Goal: Task Accomplishment & Management: Manage account settings

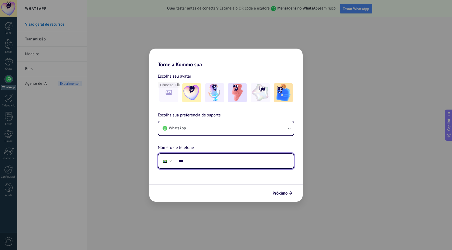
click at [190, 164] on input "***" at bounding box center [235, 161] width 118 height 12
type input "**********"
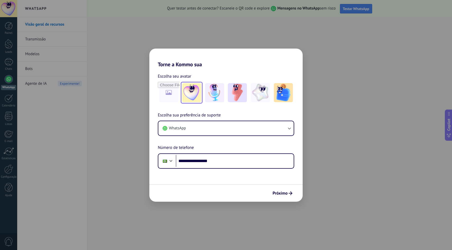
click at [192, 87] on img at bounding box center [191, 92] width 19 height 19
click at [288, 194] on span "Próximo" at bounding box center [282, 193] width 20 height 4
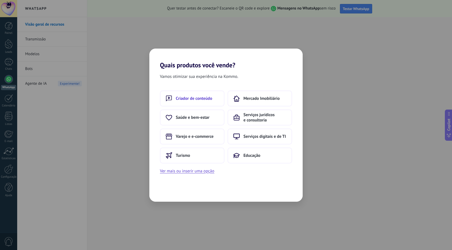
click at [202, 93] on button "Criador de conteúdo" at bounding box center [192, 99] width 64 height 16
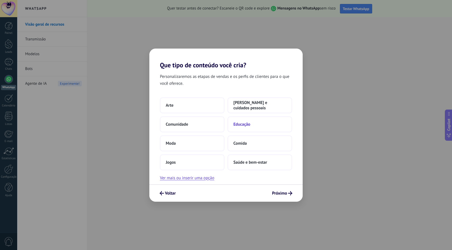
click at [242, 120] on button "Educação" at bounding box center [259, 124] width 64 height 16
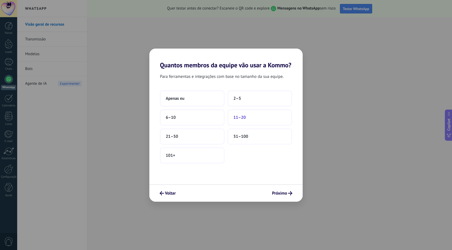
click at [260, 119] on button "11–20" at bounding box center [259, 118] width 64 height 16
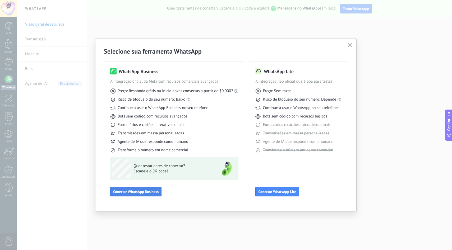
click at [151, 190] on span "Conectar WhatsApp Business" at bounding box center [135, 192] width 45 height 4
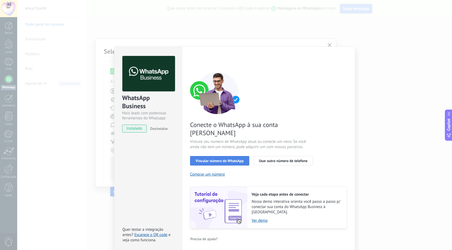
click at [229, 159] on span "Vincular número do WhatsApp" at bounding box center [219, 161] width 48 height 4
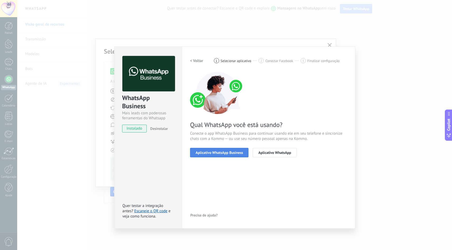
click at [230, 152] on span "Aplicativo WhatsApp Business" at bounding box center [218, 153] width 47 height 4
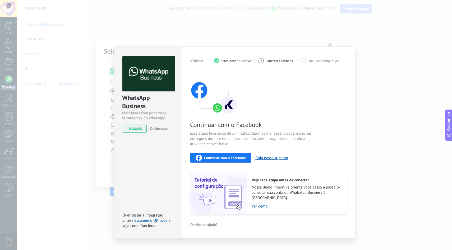
click at [267, 60] on span "Conectar Facebook" at bounding box center [279, 61] width 28 height 4
click at [143, 129] on span "instalado" at bounding box center [134, 129] width 24 height 8
click at [233, 154] on button "Continuar com o Facebook" at bounding box center [220, 158] width 61 height 10
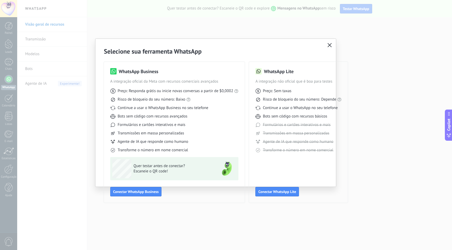
click at [154, 166] on span "Quer testar antes de conectar?" at bounding box center [171, 165] width 77 height 5
click at [139, 171] on span "Escaneie o QR code!" at bounding box center [171, 171] width 77 height 5
click at [127, 193] on span "Conectar WhatsApp Business" at bounding box center [135, 192] width 45 height 4
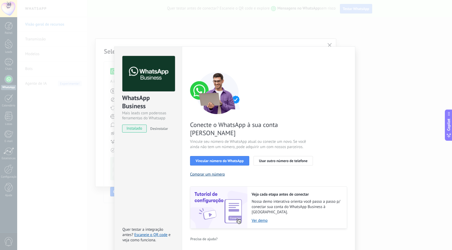
click at [208, 172] on button "Comprar um número" at bounding box center [207, 174] width 35 height 5
click at [221, 156] on button "Vincular número do WhatsApp" at bounding box center [219, 161] width 59 height 10
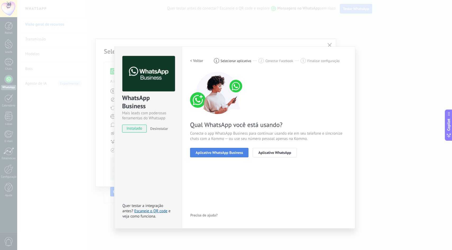
click at [223, 151] on span "Aplicativo WhatsApp Business" at bounding box center [218, 153] width 47 height 4
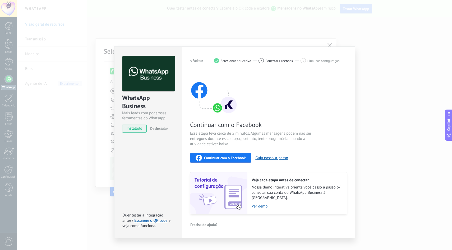
click at [217, 109] on img at bounding box center [214, 93] width 48 height 42
click at [208, 96] on img at bounding box center [214, 93] width 48 height 42
click at [151, 218] on link "Escaneie o QR code" at bounding box center [150, 220] width 33 height 5
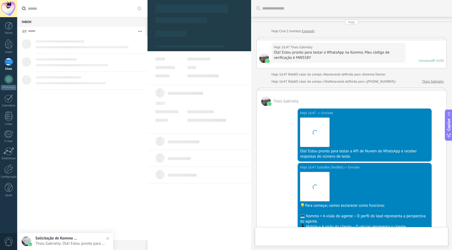
scroll to position [100, 0]
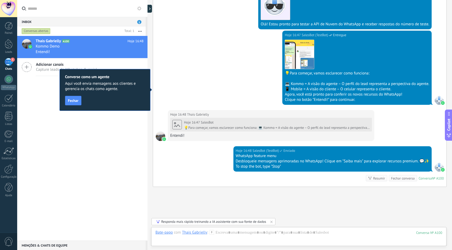
scroll to position [151, 0]
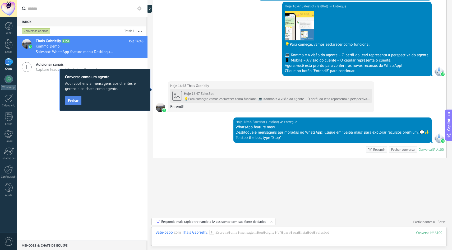
click at [72, 102] on span "Fechar" at bounding box center [73, 101] width 11 height 4
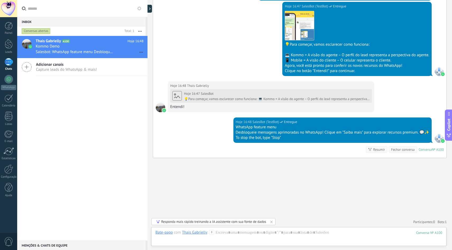
click at [110, 120] on div "Thais Gabrielly A100 Hoje 16:48 Kommo Demo Salesbot: WhatsApp feature menu Desb…" at bounding box center [82, 138] width 130 height 205
click at [109, 119] on div "Thais Gabrielly A100 Hoje 16:48 Kommo Demo Salesbot: WhatsApp feature menu Desb…" at bounding box center [82, 138] width 130 height 205
click at [97, 73] on div "Adicionar canais Capture leads do WhatsApp & mais!" at bounding box center [82, 67] width 130 height 18
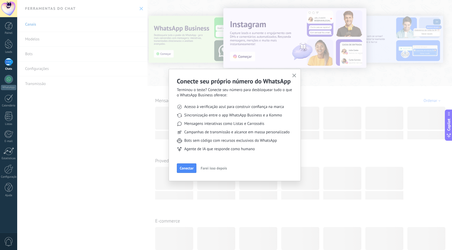
click at [143, 8] on div "Conecte seu próprio número do WhatsApp Terminou o teste? Conecte seu número par…" at bounding box center [234, 125] width 434 height 250
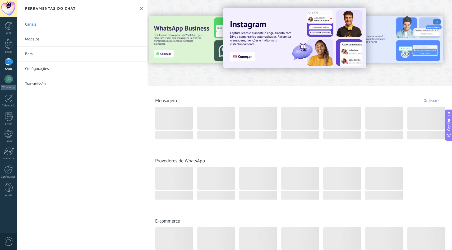
click at [141, 8] on button at bounding box center [141, 8] width 4 height 4
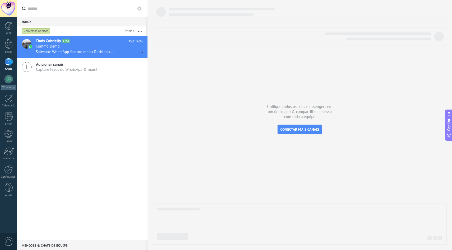
click at [7, 68] on div "Chats" at bounding box center [8, 68] width 15 height 3
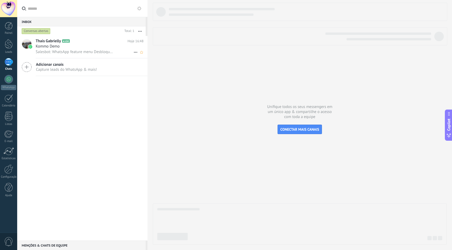
click at [51, 49] on span "Kommo Demo" at bounding box center [48, 46] width 24 height 5
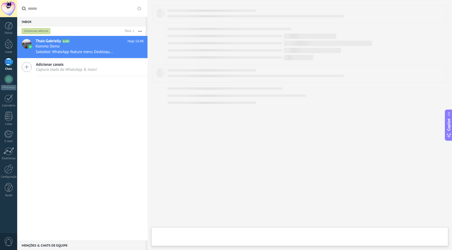
type textarea "**********"
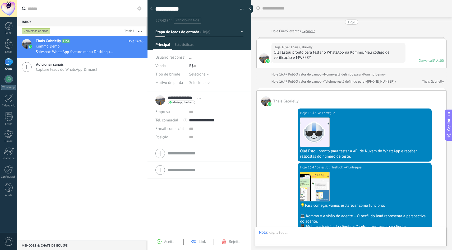
scroll to position [172, 0]
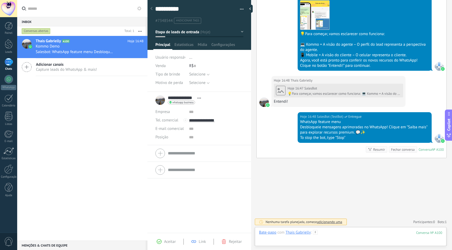
click at [295, 241] on div at bounding box center [350, 238] width 183 height 16
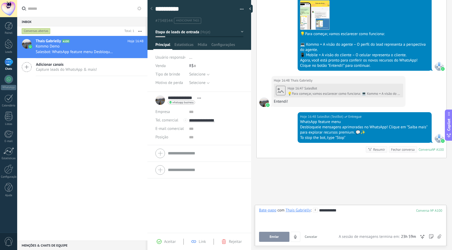
click at [275, 236] on span "Enviar" at bounding box center [273, 237] width 9 height 4
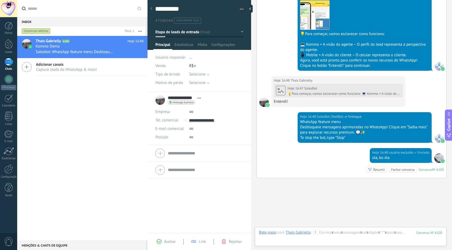
scroll to position [192, 0]
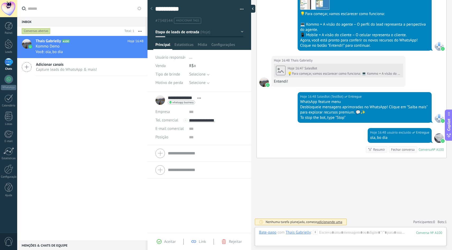
click at [252, 8] on div at bounding box center [251, 9] width 8 height 8
type textarea "**********"
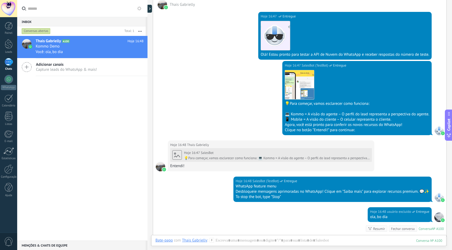
scroll to position [171, 0]
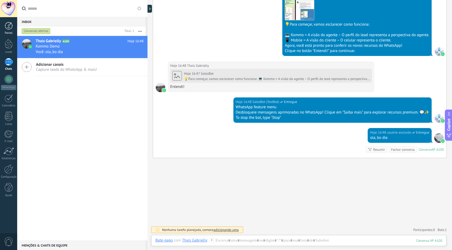
click at [8, 28] on div at bounding box center [9, 26] width 8 height 8
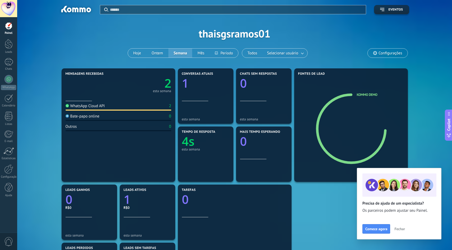
click at [401, 229] on span "Fechar" at bounding box center [399, 229] width 11 height 4
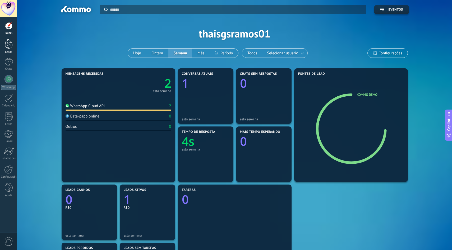
click at [11, 47] on div at bounding box center [9, 44] width 8 height 10
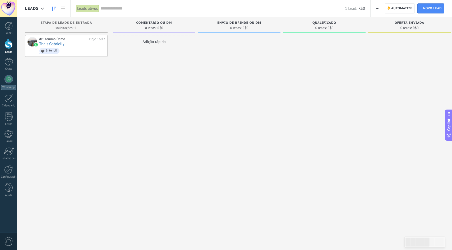
click at [163, 42] on div "Adição rápida" at bounding box center [154, 41] width 82 height 13
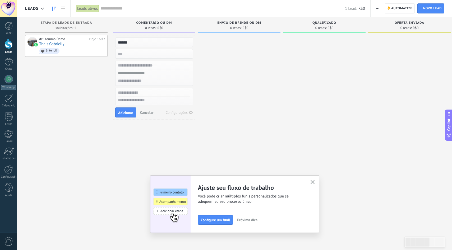
type input "******"
click at [156, 55] on input "numeric" at bounding box center [153, 53] width 77 height 7
click at [147, 66] on input "text" at bounding box center [153, 66] width 77 height 8
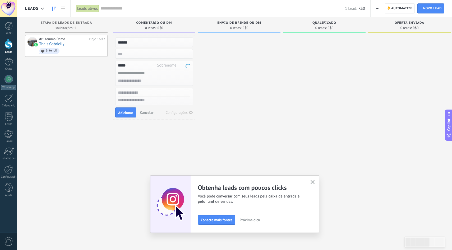
type input "*****"
click at [133, 74] on input "text" at bounding box center [153, 73] width 77 height 8
type input "**********"
click at [128, 85] on div "**********" at bounding box center [154, 73] width 78 height 25
click at [128, 83] on input "text" at bounding box center [153, 81] width 77 height 8
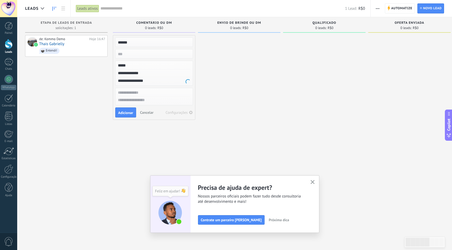
type input "**********"
click at [124, 111] on span "Adicionar" at bounding box center [125, 113] width 15 height 4
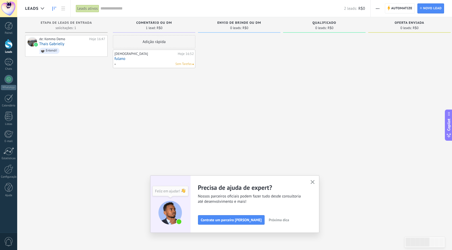
click at [313, 180] on button "button" at bounding box center [312, 182] width 7 height 7
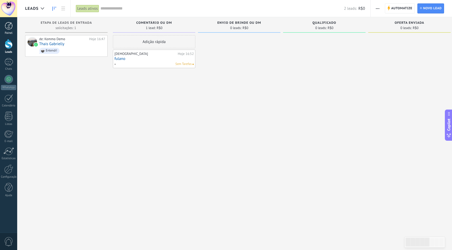
click at [9, 26] on div at bounding box center [9, 26] width 8 height 8
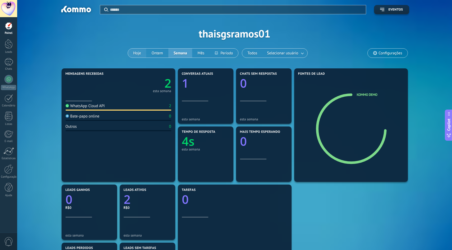
click at [138, 53] on button "Hoje" at bounding box center [137, 53] width 18 height 9
click at [159, 53] on button "Ontem" at bounding box center [157, 53] width 22 height 9
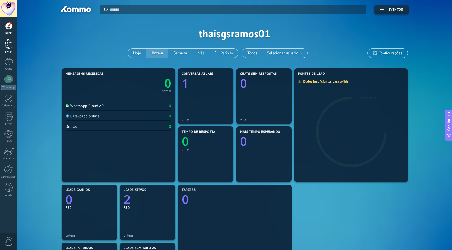
click at [9, 43] on div at bounding box center [9, 44] width 8 height 10
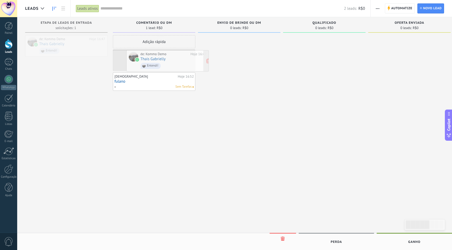
drag, startPoint x: 55, startPoint y: 41, endPoint x: 151, endPoint y: 64, distance: 99.3
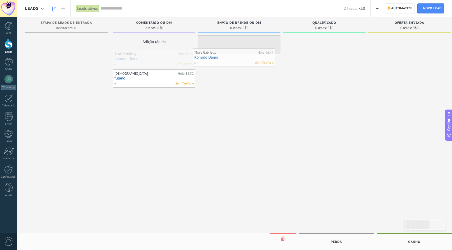
drag, startPoint x: 145, startPoint y: 55, endPoint x: 261, endPoint y: 52, distance: 116.5
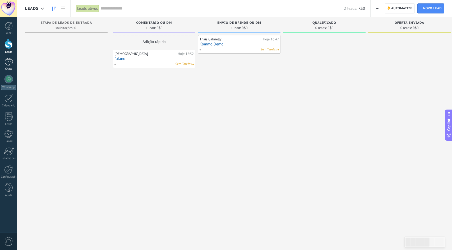
click at [8, 66] on link "1 Chats" at bounding box center [8, 64] width 17 height 13
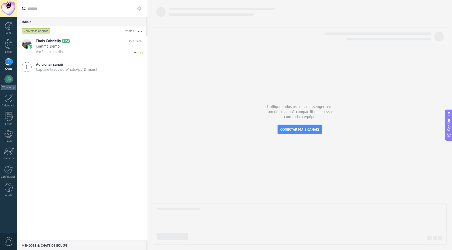
click at [74, 45] on div "Kommo Demo" at bounding box center [90, 46] width 108 height 5
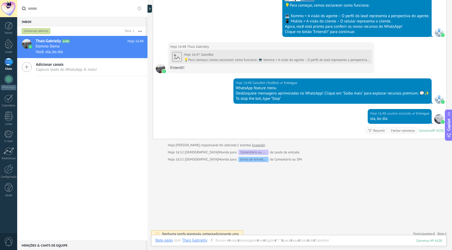
scroll to position [194, 0]
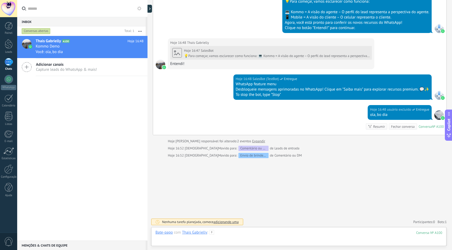
click at [221, 240] on div at bounding box center [298, 238] width 286 height 16
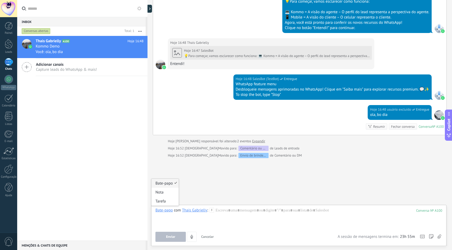
click at [166, 211] on div "Bate-papo" at bounding box center [163, 210] width 17 height 5
click at [259, 215] on div at bounding box center [298, 218] width 286 height 20
click at [165, 211] on div "Bate-papo" at bounding box center [163, 210] width 17 height 5
click at [164, 193] on div "Nota" at bounding box center [164, 192] width 27 height 9
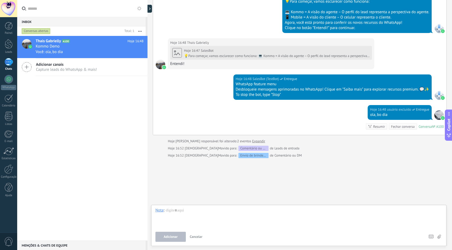
click at [162, 212] on div "Nota" at bounding box center [159, 210] width 8 height 5
click at [157, 201] on div "Tarefa" at bounding box center [164, 201] width 27 height 9
click at [159, 215] on div at bounding box center [298, 212] width 286 height 6
click at [158, 214] on div "Tarefa" at bounding box center [160, 212] width 10 height 5
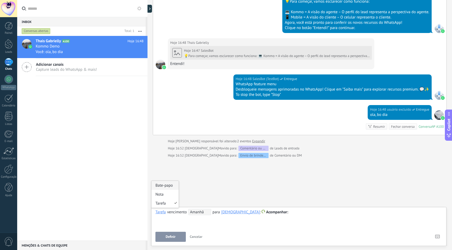
click at [164, 188] on div "Bate-papo" at bounding box center [164, 185] width 27 height 9
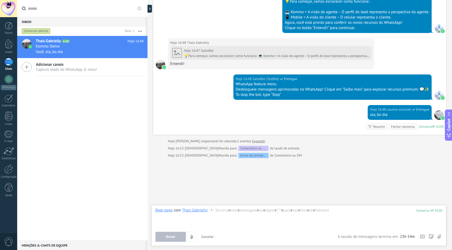
click at [196, 213] on div "Thais Gabrielly" at bounding box center [194, 210] width 25 height 5
click at [197, 211] on div "Thais Gabrielly" at bounding box center [194, 210] width 25 height 5
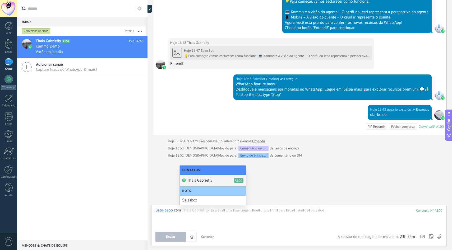
click at [194, 182] on span "Thais Gabrielly" at bounding box center [199, 180] width 25 height 5
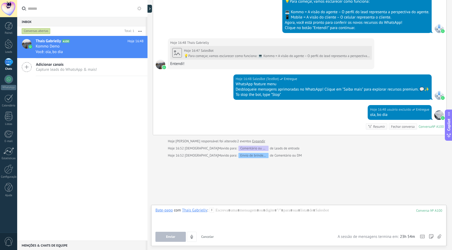
click at [202, 210] on div "Thais Gabrielly" at bounding box center [194, 210] width 25 height 5
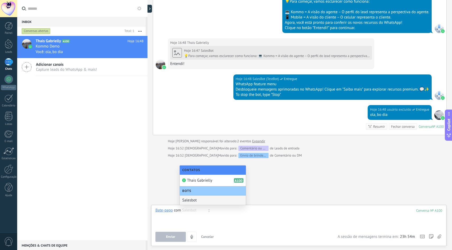
click at [196, 220] on div at bounding box center [298, 218] width 286 height 20
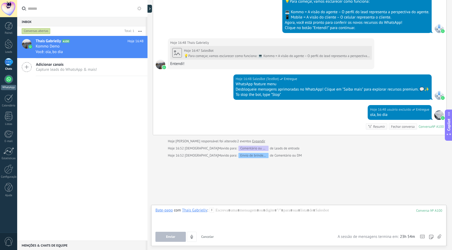
click at [8, 79] on div at bounding box center [8, 79] width 8 height 8
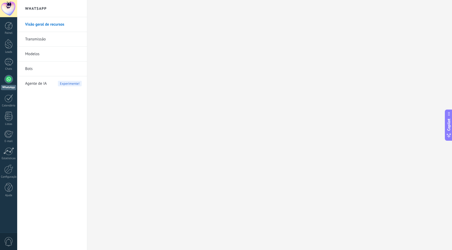
click at [43, 40] on link "Transmissão" at bounding box center [53, 39] width 57 height 15
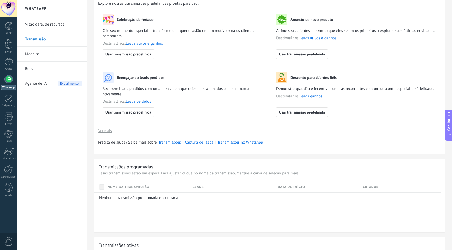
scroll to position [78, 0]
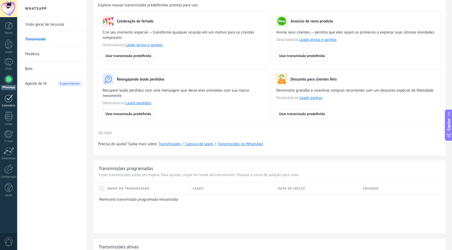
click at [9, 97] on div at bounding box center [8, 98] width 8 height 8
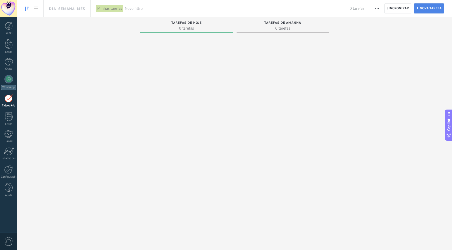
click at [429, 6] on span "Nova tarefa" at bounding box center [430, 9] width 22 height 10
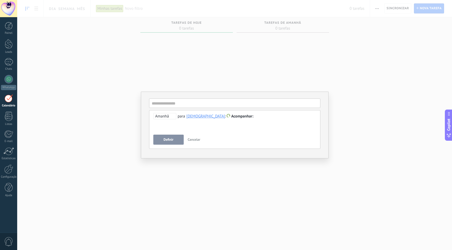
click at [171, 74] on div "**********" at bounding box center [234, 125] width 434 height 250
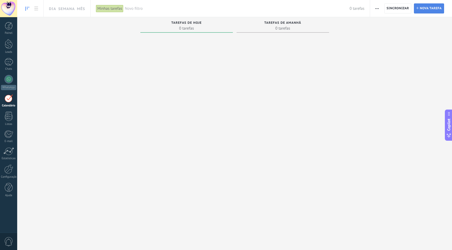
click at [440, 8] on span "Nova tarefa" at bounding box center [430, 9] width 22 height 10
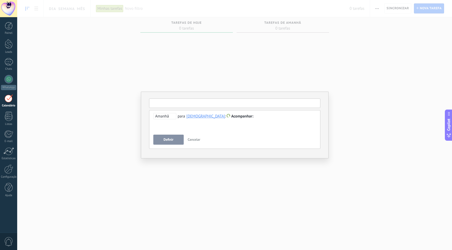
click at [199, 105] on input "text" at bounding box center [234, 103] width 171 height 10
click at [198, 133] on div "**********" at bounding box center [234, 129] width 171 height 39
click at [172, 106] on input "text" at bounding box center [234, 103] width 171 height 10
type input "*****"
click at [165, 139] on span "Definir" at bounding box center [168, 140] width 10 height 4
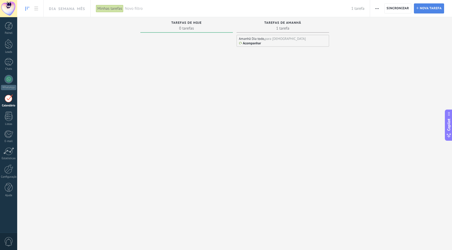
click at [430, 6] on span "Nova tarefa" at bounding box center [430, 9] width 22 height 10
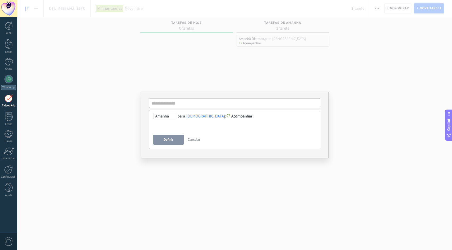
click at [166, 119] on span "Amanhã" at bounding box center [164, 116] width 23 height 6
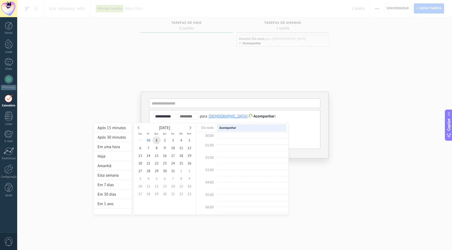
scroll to position [100, 0]
click at [190, 102] on div at bounding box center [226, 125] width 452 height 250
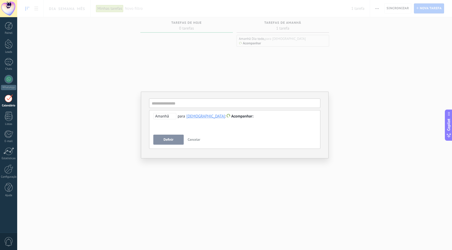
click at [192, 118] on div "[DEMOGRAPHIC_DATA]" at bounding box center [205, 116] width 39 height 5
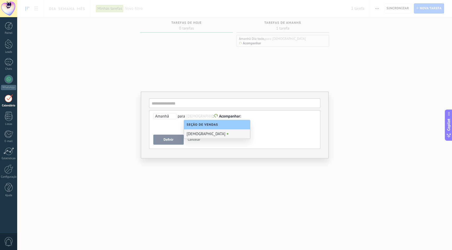
click at [196, 133] on div "[DEMOGRAPHIC_DATA]" at bounding box center [217, 133] width 66 height 9
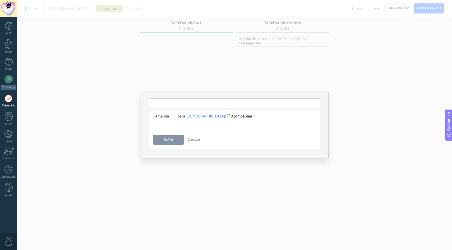
click at [182, 104] on input "text" at bounding box center [234, 103] width 171 height 10
type input "**********"
click at [171, 137] on button "Definir" at bounding box center [168, 140] width 30 height 10
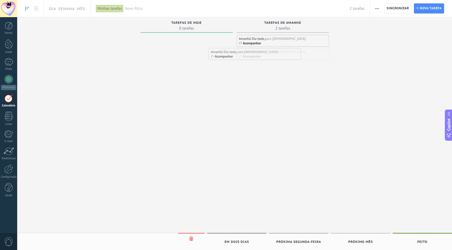
drag, startPoint x: 270, startPoint y: 55, endPoint x: 216, endPoint y: 55, distance: 54.7
drag, startPoint x: 184, startPoint y: 38, endPoint x: 252, endPoint y: 41, distance: 68.4
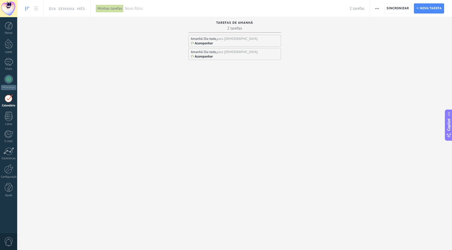
click at [112, 8] on div "Minhas tarefas" at bounding box center [109, 9] width 27 height 8
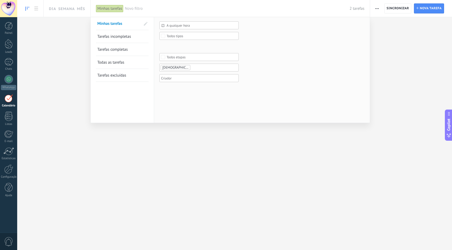
click at [379, 7] on div at bounding box center [226, 125] width 452 height 250
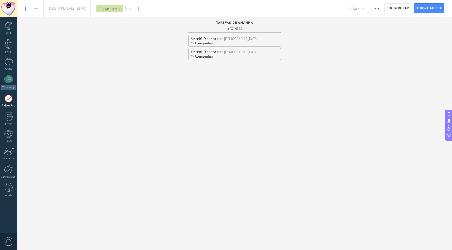
click at [379, 7] on button "button" at bounding box center [377, 8] width 8 height 10
click at [434, 7] on span "Nova tarefa" at bounding box center [430, 9] width 22 height 10
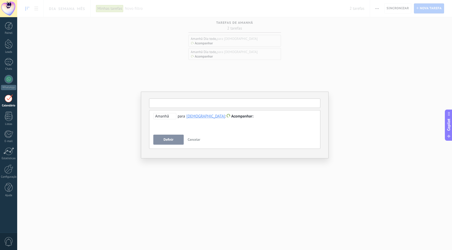
click at [190, 103] on input "text" at bounding box center [234, 103] width 171 height 10
type input "*"
type input "****"
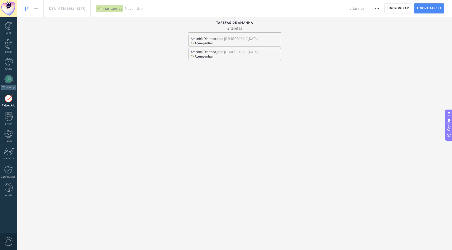
click at [221, 55] on div "Acompanhar" at bounding box center [235, 56] width 88 height 4
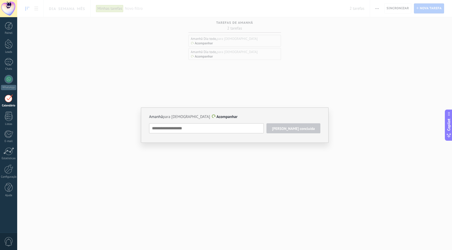
click at [198, 126] on textarea at bounding box center [206, 128] width 115 height 10
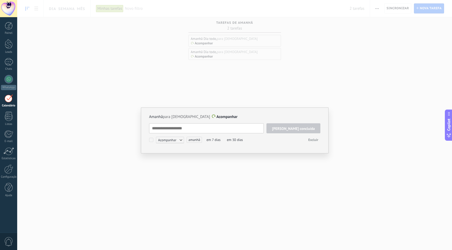
click at [215, 64] on div "Amanhã para Thais Acompanhar Tarefa concluída Acompanhar Acompanhar Reunião Per…" at bounding box center [234, 125] width 434 height 250
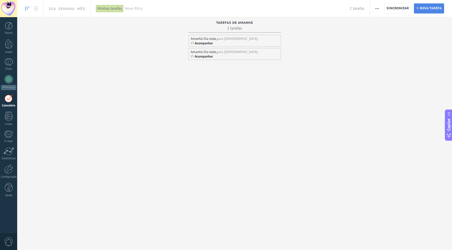
click at [426, 4] on span "Nova tarefa" at bounding box center [430, 9] width 22 height 10
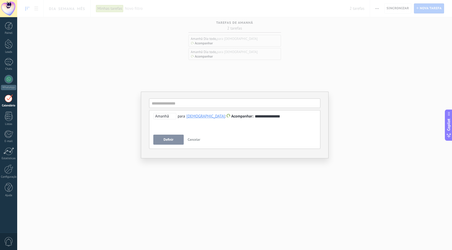
click at [166, 141] on span "Definir" at bounding box center [168, 140] width 10 height 4
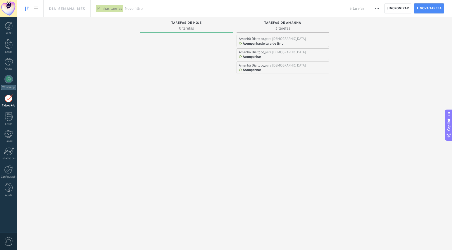
click at [313, 40] on div "Amanhã Dia todo, para [DEMOGRAPHIC_DATA]" at bounding box center [283, 38] width 88 height 4
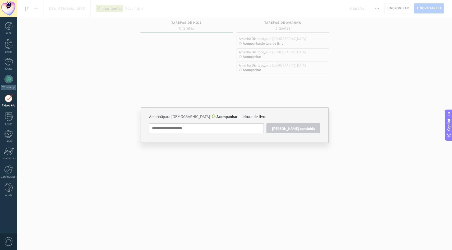
click at [317, 67] on div "Amanhã para Thais Acompanhar — leitura de livro Tarefa concluída Acompanhar Aco…" at bounding box center [234, 125] width 434 height 250
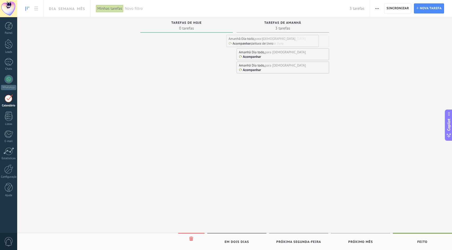
drag, startPoint x: 311, startPoint y: 38, endPoint x: 207, endPoint y: 38, distance: 103.5
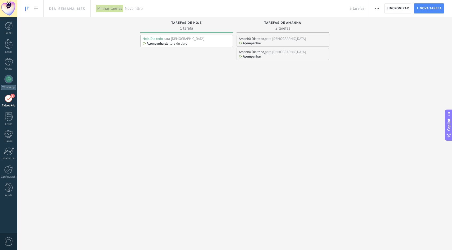
click at [201, 42] on div "Acompanhar : leitura de livro" at bounding box center [187, 43] width 88 height 4
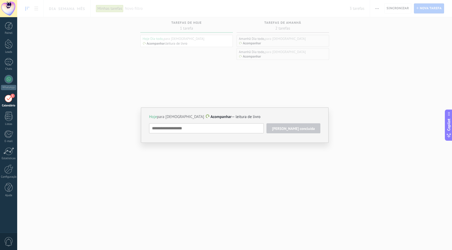
click at [275, 86] on div "Hoje para [DEMOGRAPHIC_DATA] Acompanhar — leitura de livro Tarefa concluída Aco…" at bounding box center [234, 125] width 434 height 250
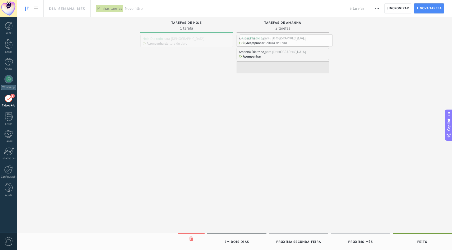
drag, startPoint x: 198, startPoint y: 42, endPoint x: 299, endPoint y: 42, distance: 101.7
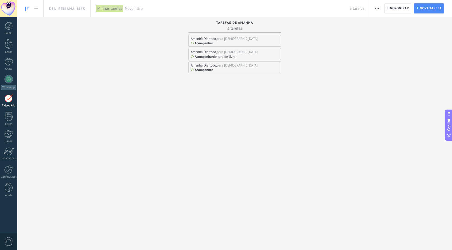
click at [264, 39] on div "Amanhã Dia todo, para [DEMOGRAPHIC_DATA]" at bounding box center [235, 38] width 88 height 4
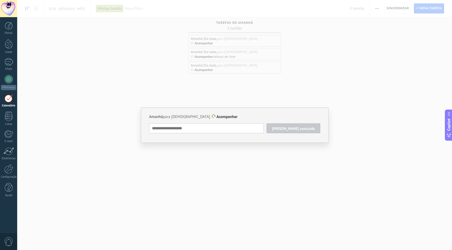
click at [208, 88] on div "Amanhã para Thais Acompanhar Tarefa concluída Acompanhar Acompanhar Reunião Per…" at bounding box center [234, 125] width 434 height 250
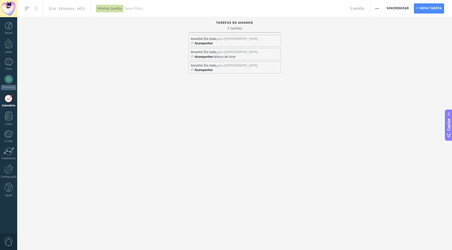
click at [271, 44] on div "Acompanhar" at bounding box center [235, 43] width 88 height 4
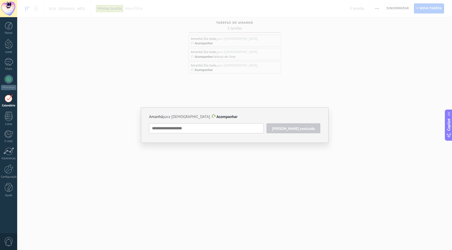
click at [224, 76] on div "Amanhã para Thais Acompanhar Tarefa concluída Acompanhar Acompanhar Reunião Per…" at bounding box center [234, 125] width 434 height 250
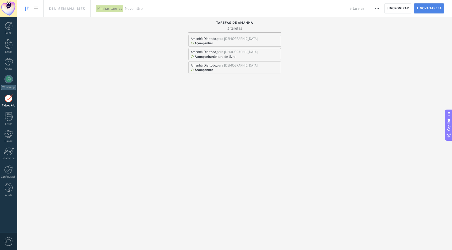
click at [430, 7] on span "Nova tarefa" at bounding box center [430, 9] width 22 height 10
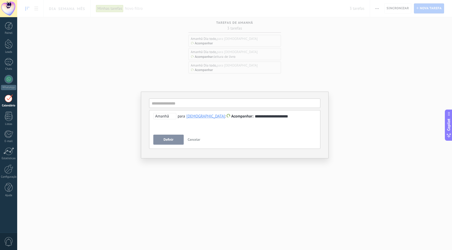
click at [170, 116] on span "Amanhã" at bounding box center [164, 116] width 23 height 6
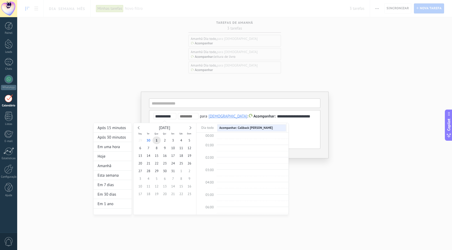
scroll to position [100, 0]
click at [165, 141] on span "2" at bounding box center [165, 141] width 8 height 8
type input "**********"
click at [172, 141] on span "3" at bounding box center [173, 141] width 8 height 8
click at [210, 157] on span "10:00" at bounding box center [209, 157] width 8 height 4
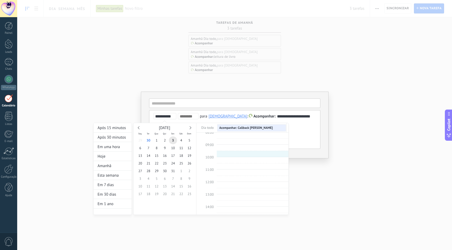
type input "**********"
click at [209, 91] on div at bounding box center [226, 125] width 452 height 250
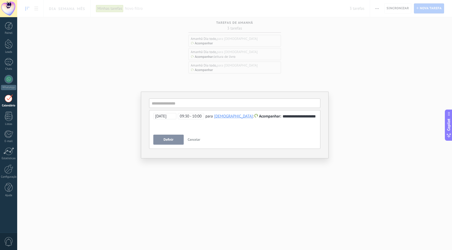
click at [170, 141] on span "Definir" at bounding box center [168, 140] width 10 height 4
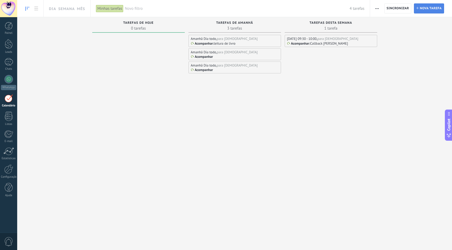
click at [422, 11] on span "Nova tarefa" at bounding box center [430, 9] width 22 height 10
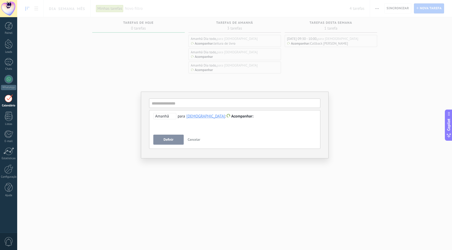
click at [165, 116] on span "Amanhã" at bounding box center [164, 116] width 23 height 6
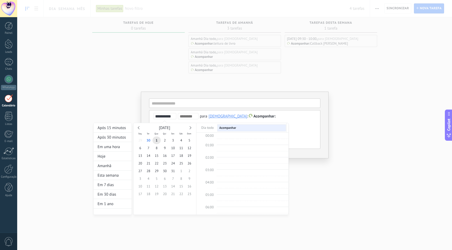
scroll to position [100, 0]
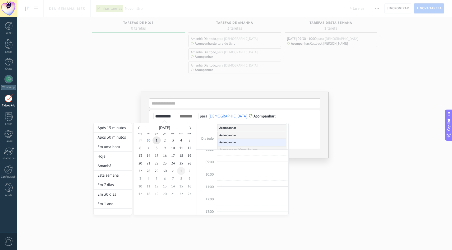
type input "**********"
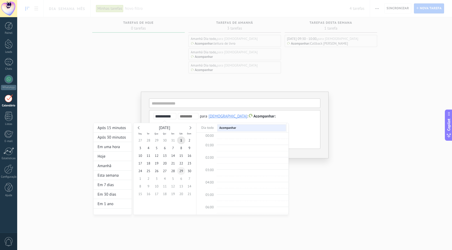
click at [181, 170] on span "29" at bounding box center [181, 171] width 8 height 8
click at [273, 117] on div "**********" at bounding box center [190, 164] width 195 height 102
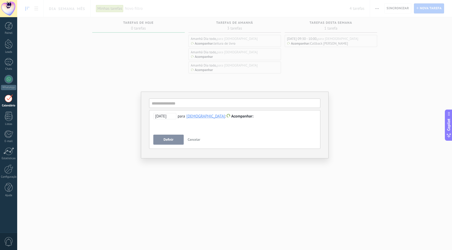
click at [257, 117] on div at bounding box center [234, 116] width 163 height 6
click at [168, 142] on button "Definir" at bounding box center [168, 140] width 30 height 10
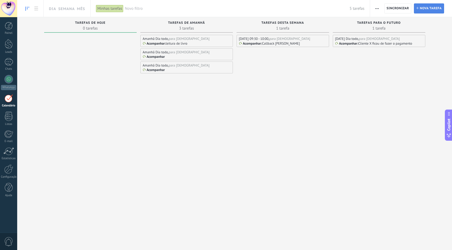
click at [435, 10] on span "Nova tarefa" at bounding box center [430, 9] width 22 height 10
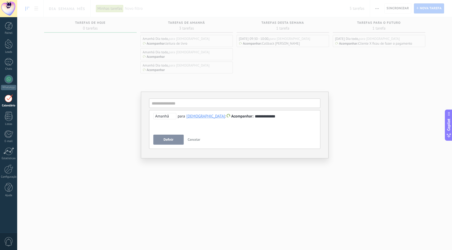
click at [169, 119] on span "Amanhã" at bounding box center [164, 116] width 23 height 6
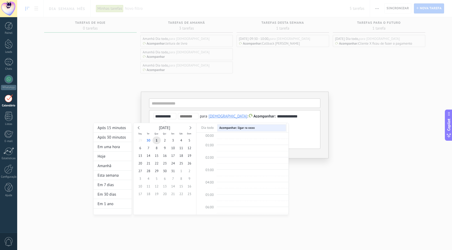
scroll to position [100, 0]
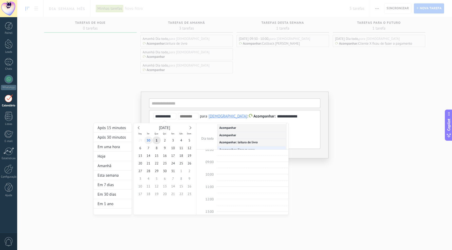
type input "**********"
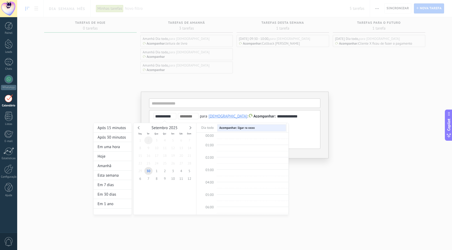
click at [148, 142] on span "2" at bounding box center [148, 141] width 8 height 8
click at [222, 100] on div at bounding box center [226, 125] width 452 height 250
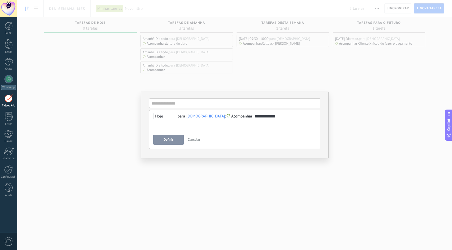
click at [163, 143] on button "Definir" at bounding box center [168, 140] width 30 height 10
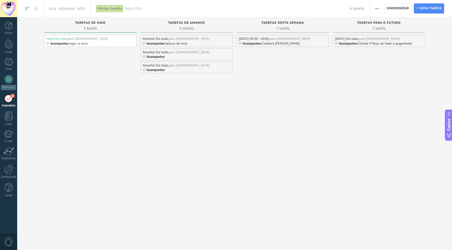
click at [58, 8] on div "Dia Semana Mês" at bounding box center [65, 8] width 44 height 17
click at [64, 7] on link "Semana" at bounding box center [66, 8] width 17 height 17
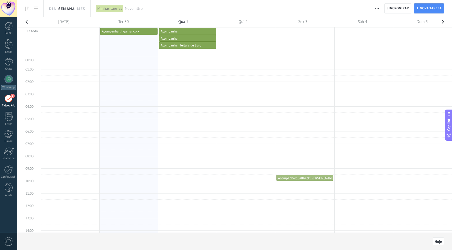
scroll to position [100, 0]
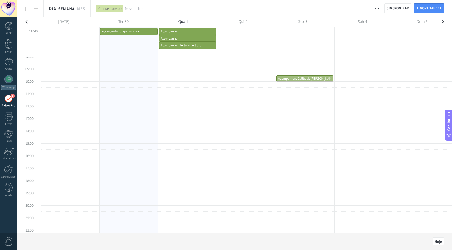
click at [51, 8] on link "Dia" at bounding box center [52, 8] width 7 height 17
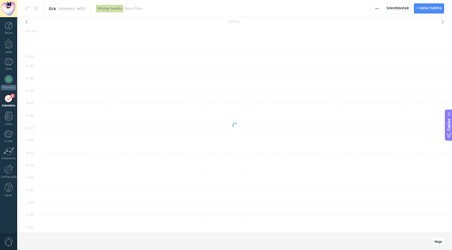
scroll to position [100, 0]
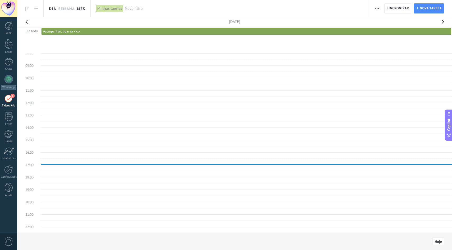
click at [79, 9] on link "Mês" at bounding box center [81, 8] width 8 height 17
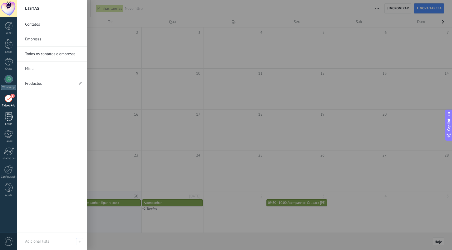
click at [10, 117] on div at bounding box center [9, 116] width 8 height 9
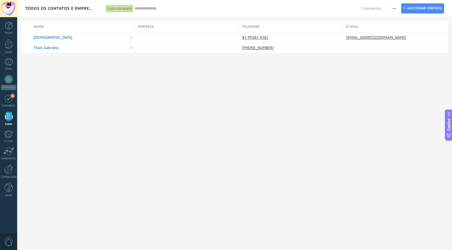
click at [148, 9] on input "text" at bounding box center [247, 9] width 226 height 6
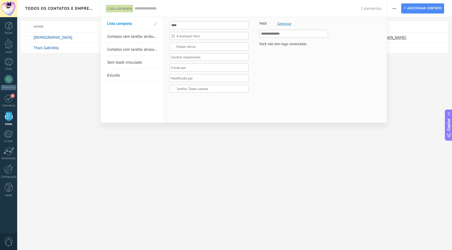
click at [58, 109] on div at bounding box center [226, 125] width 452 height 250
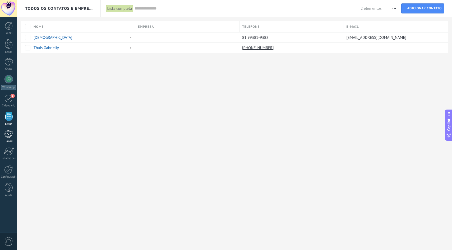
click at [8, 133] on div at bounding box center [8, 134] width 9 height 8
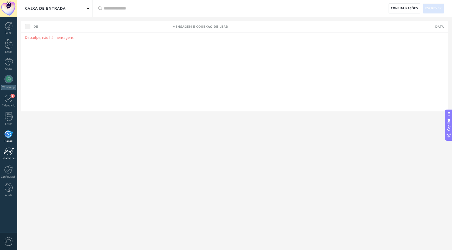
click at [10, 148] on div at bounding box center [8, 151] width 11 height 8
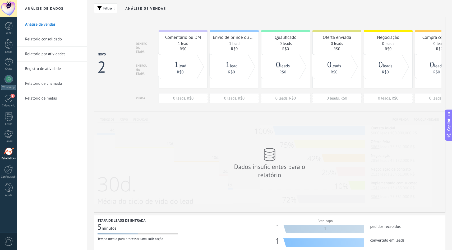
click at [39, 82] on link "Relatório de chamada" at bounding box center [53, 83] width 57 height 15
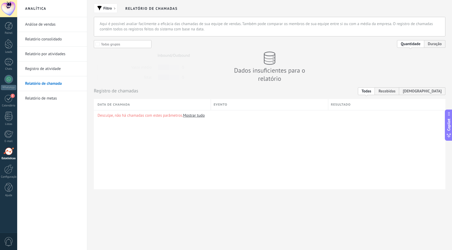
click at [44, 25] on link "Análise de vendas" at bounding box center [53, 24] width 57 height 15
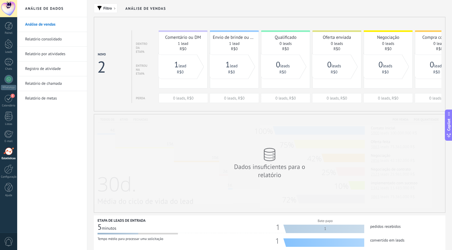
click at [46, 40] on link "Relatório consolidado" at bounding box center [53, 39] width 57 height 15
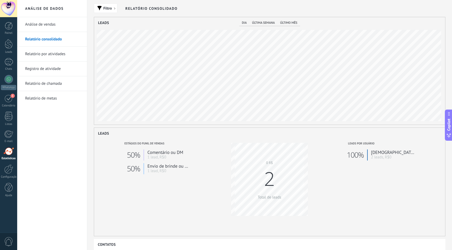
click at [56, 50] on link "Relatório por atividades" at bounding box center [53, 54] width 57 height 15
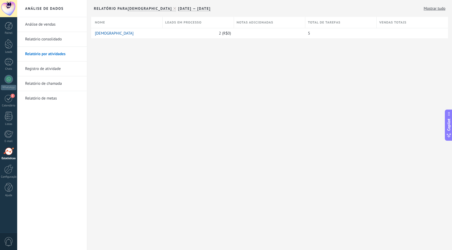
click at [50, 70] on link "Registro de atividade" at bounding box center [53, 69] width 57 height 15
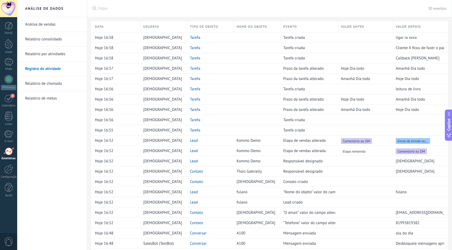
click at [61, 87] on link "Relatório de chamada" at bounding box center [53, 83] width 57 height 15
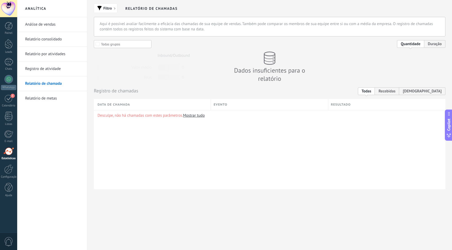
click at [53, 99] on link "Relatório de metas" at bounding box center [53, 98] width 57 height 15
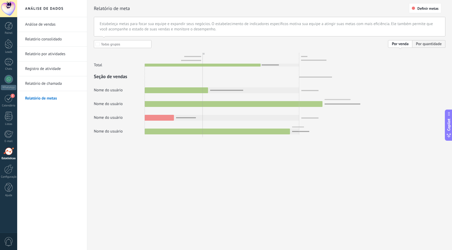
click at [427, 41] on div at bounding box center [269, 87] width 351 height 94
click at [427, 44] on div at bounding box center [269, 87] width 351 height 94
click at [401, 44] on div at bounding box center [269, 87] width 351 height 94
click at [425, 8] on span "Definir metas" at bounding box center [427, 9] width 21 height 4
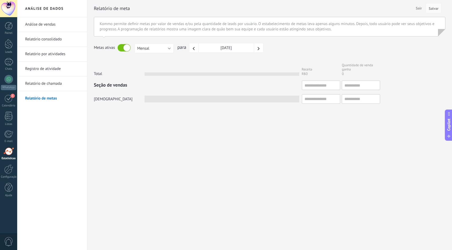
click at [237, 50] on div "[DATE]" at bounding box center [225, 48] width 55 height 10
click at [321, 85] on input "text" at bounding box center [321, 86] width 38 height 10
type input "*"
type input "**"
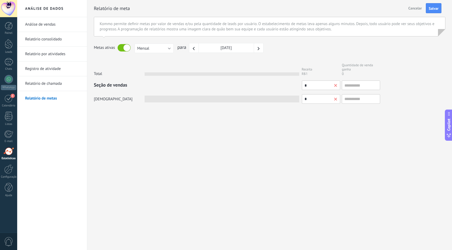
type input "**"
type input "***"
type input "****"
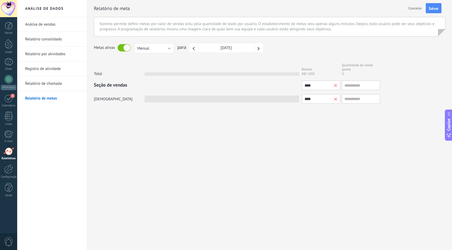
type input "*****"
click at [358, 86] on input "text" at bounding box center [360, 86] width 38 height 10
type input "*"
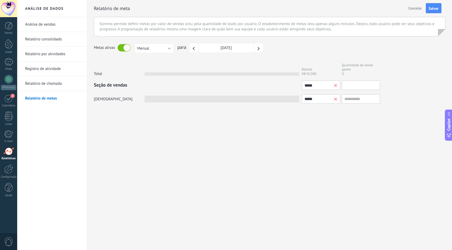
type input "*"
type input "**"
click at [214, 157] on div "Análise de dados Análise de vendas Relatório consolidado Relatório por atividad…" at bounding box center [234, 125] width 434 height 250
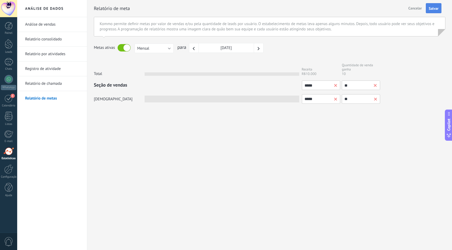
click at [431, 9] on span "Salvar" at bounding box center [433, 9] width 10 height 4
click at [432, 10] on span "Salvar" at bounding box center [433, 9] width 10 height 4
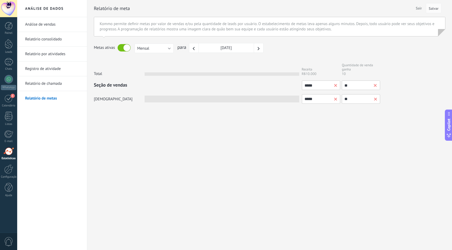
click at [209, 28] on p "Kommo permite definir metas por valor de vendas e/ou pela quantidade de leads p…" at bounding box center [270, 26] width 340 height 11
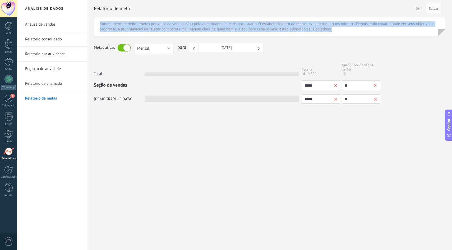
click at [209, 28] on p "Kommo permite definir metas por valor de vendas e/ou pela quantidade de leads p…" at bounding box center [270, 26] width 340 height 11
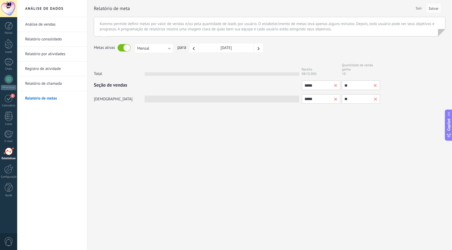
click at [260, 61] on form "Kommo permite definir metas por valor de vendas e/ou pela quantidade de leads p…" at bounding box center [269, 63] width 351 height 92
click at [429, 8] on span "Salvar" at bounding box center [433, 9] width 10 height 4
click at [102, 100] on label "[DEMOGRAPHIC_DATA]" at bounding box center [119, 99] width 51 height 5
click at [44, 83] on link "Relatório de chamada" at bounding box center [53, 83] width 57 height 15
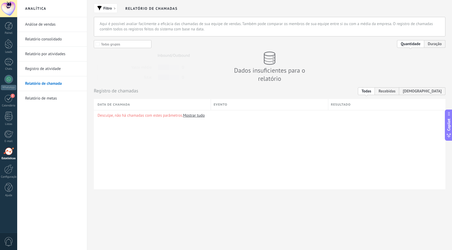
click at [47, 98] on link "Relatório de metas" at bounding box center [53, 98] width 57 height 15
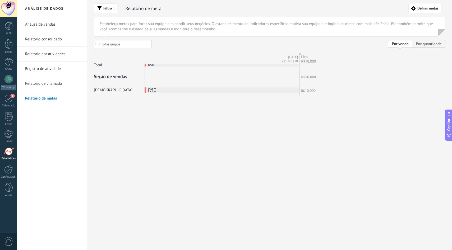
click at [67, 84] on link "Relatório de chamada" at bounding box center [53, 83] width 57 height 15
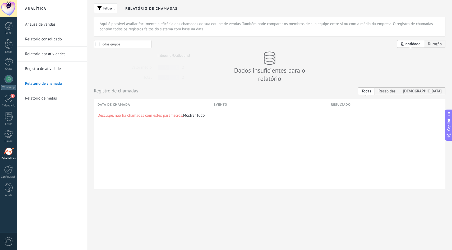
click at [409, 94] on div "Colunas disponíveis Feito Cancelar Data de chamada Evento Resultado Desculpe, n…" at bounding box center [269, 150] width 359 height 113
click at [399, 91] on span "Recebidas" at bounding box center [386, 91] width 24 height 8
click at [10, 101] on div "1" at bounding box center [8, 98] width 8 height 8
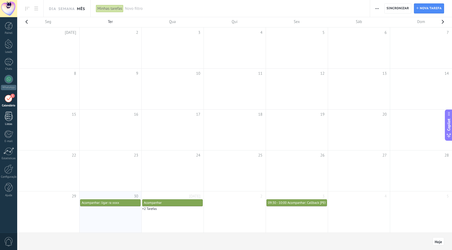
click at [8, 116] on div at bounding box center [9, 116] width 8 height 9
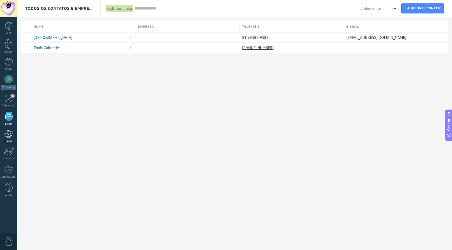
click at [10, 134] on div at bounding box center [8, 134] width 9 height 8
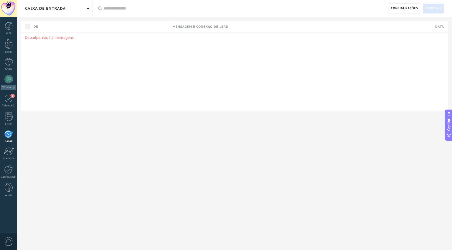
click at [53, 36] on p "Desculpe, não há mensagens." at bounding box center [234, 37] width 419 height 5
click at [90, 32] on div "Desculpe, não há mensagens." at bounding box center [234, 71] width 426 height 79
click at [75, 38] on p "Desculpe, não há mensagens." at bounding box center [234, 37] width 419 height 5
click at [209, 29] on span "Mensagem e conexão de lead" at bounding box center [200, 26] width 56 height 5
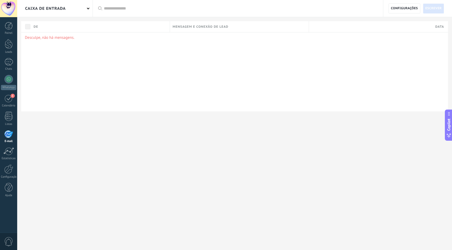
click at [147, 12] on div at bounding box center [241, 8] width 274 height 17
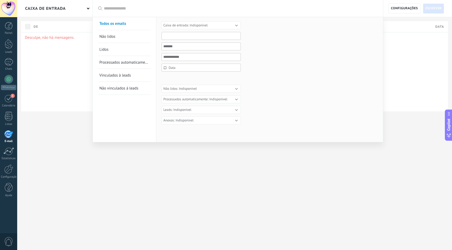
click at [177, 37] on input "text" at bounding box center [200, 36] width 79 height 8
type input "*"
click at [441, 41] on div at bounding box center [226, 125] width 452 height 250
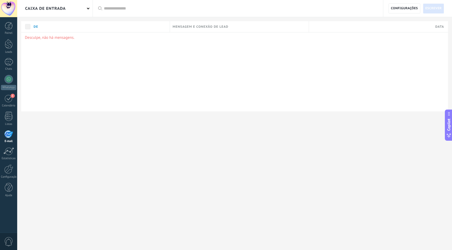
click at [437, 11] on span "Escrever" at bounding box center [433, 9] width 16 height 10
click at [8, 156] on link "Estatísticas" at bounding box center [8, 153] width 17 height 13
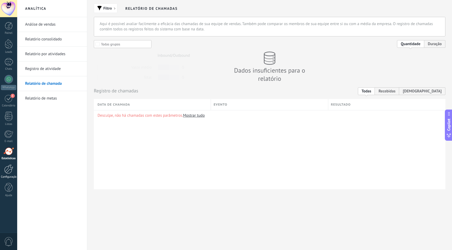
click at [8, 172] on div at bounding box center [8, 168] width 9 height 9
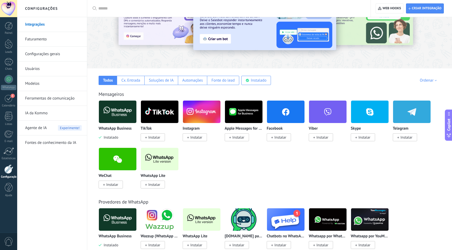
scroll to position [37, 0]
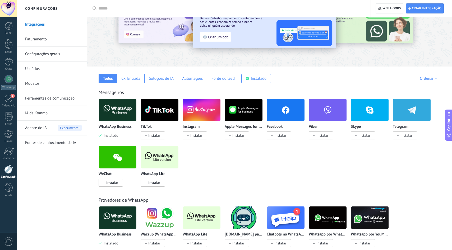
click at [361, 135] on span "Instalar" at bounding box center [364, 135] width 12 height 5
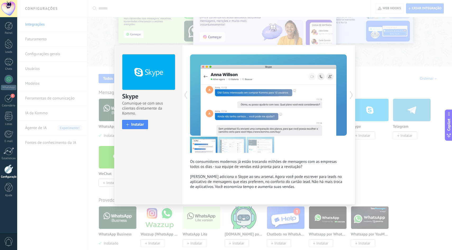
click at [197, 35] on div "Skype Comunique-se com seus clientes diretamente da Kommo. install Instalar Os …" at bounding box center [234, 125] width 434 height 250
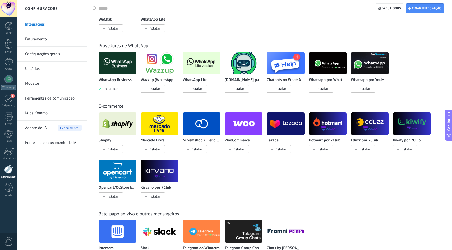
scroll to position [186, 0]
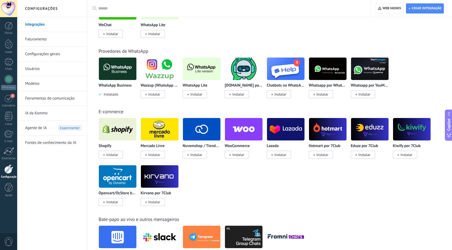
click at [367, 154] on span "Instalar" at bounding box center [364, 154] width 12 height 5
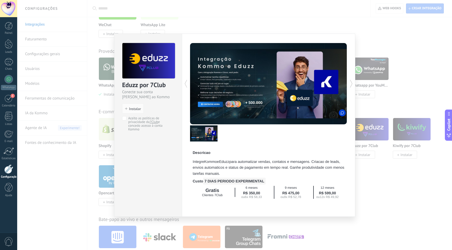
click at [273, 28] on div "Eduzz por 7Club Conecte sua conta [PERSON_NAME] ao Kommo em minutos install Ins…" at bounding box center [234, 125] width 434 height 250
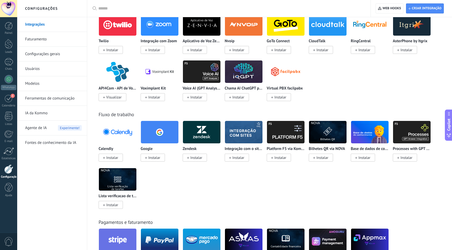
scroll to position [566, 0]
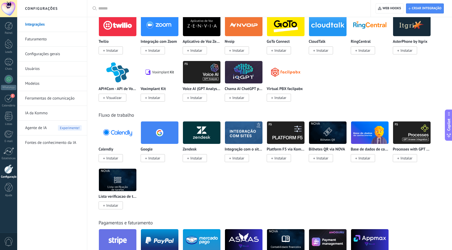
click at [364, 137] on img at bounding box center [369, 133] width 37 height 26
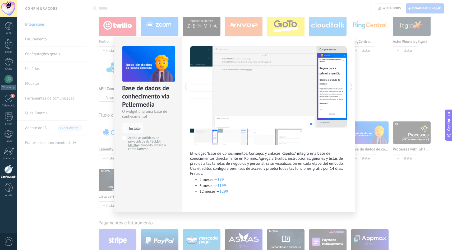
click at [384, 182] on div "Base de dados de conhecimento via Pellermedia O widget cria uma base de conheci…" at bounding box center [234, 125] width 434 height 250
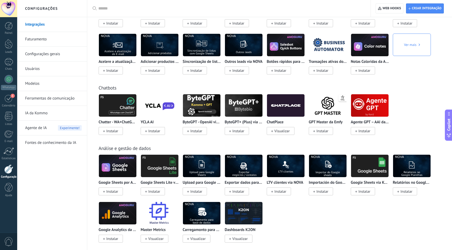
scroll to position [1146, 0]
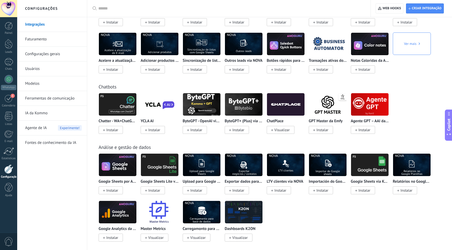
click at [331, 117] on img at bounding box center [327, 105] width 37 height 26
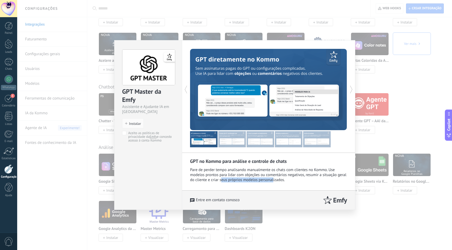
drag, startPoint x: 221, startPoint y: 181, endPoint x: 273, endPoint y: 182, distance: 51.5
click at [273, 182] on div "Pare de perder tempo analisando manualmente os chats com clientes no Kommo. Use…" at bounding box center [268, 174] width 157 height 15
click at [278, 179] on div "Pare de perder tempo analisando manualmente os chats com clientes no Kommo. Use…" at bounding box center [268, 174] width 157 height 15
click at [201, 6] on div "GPT Master da Emfy Assistente e Ajudante IA em Kommo install Instalar Aceito as…" at bounding box center [234, 125] width 434 height 250
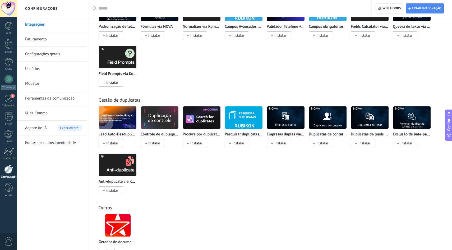
scroll to position [1851, 0]
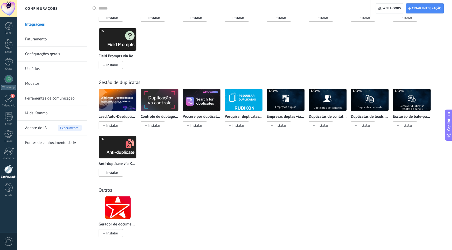
click at [118, 200] on img at bounding box center [117, 208] width 37 height 26
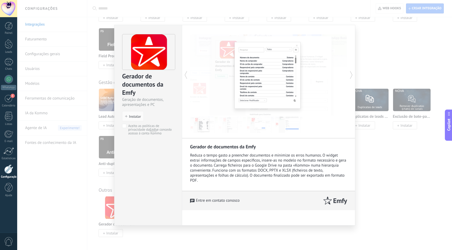
click at [403, 140] on div "Gerador de documentos da Emfy Geração de documentos, apresentações e PC install…" at bounding box center [234, 125] width 434 height 250
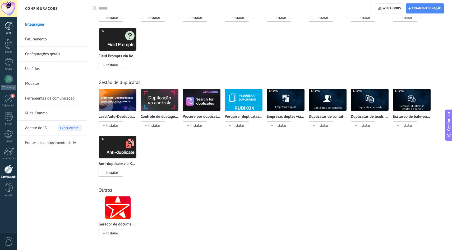
click at [10, 28] on div at bounding box center [9, 26] width 8 height 8
